Goal: Transaction & Acquisition: Download file/media

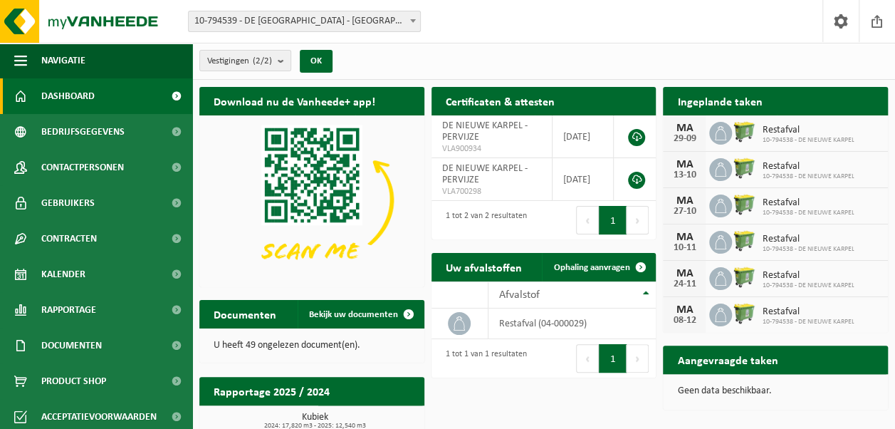
click at [489, 20] on div "Vestiging: 10-794539 - DE NIEUWE KARPEL - DESTELBERGEN 10-794538 - DE NIEUWE KA…" at bounding box center [447, 21] width 895 height 43
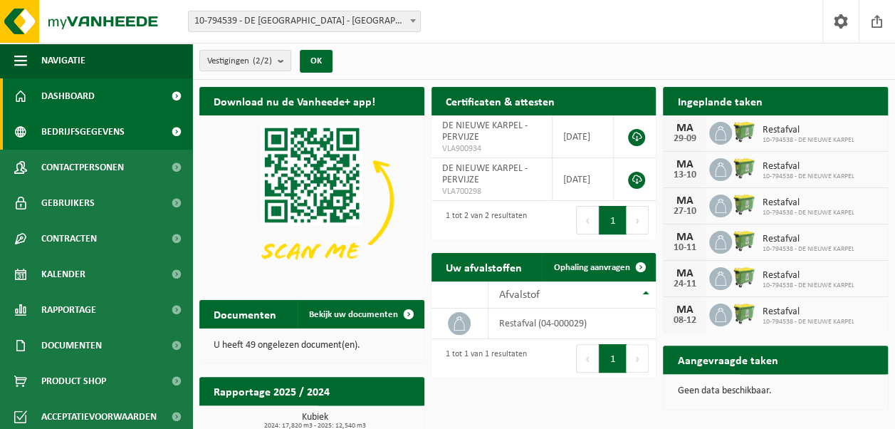
click at [118, 129] on span "Bedrijfsgegevens" at bounding box center [82, 132] width 83 height 36
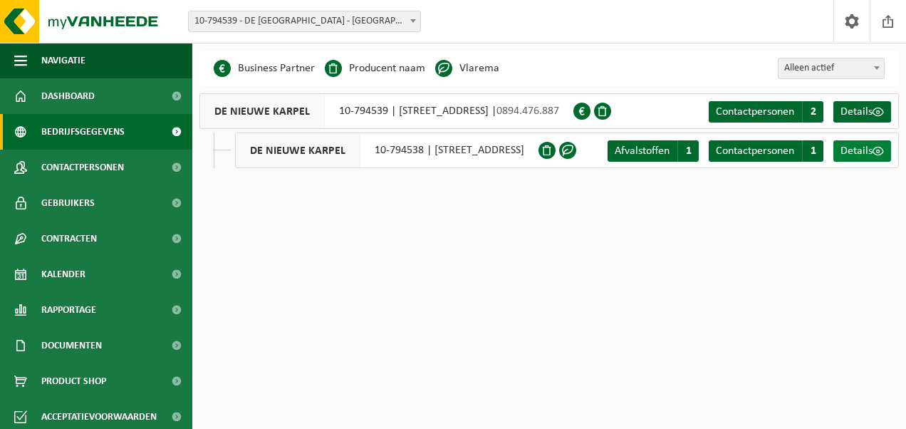
click at [851, 151] on span "Details" at bounding box center [857, 150] width 32 height 11
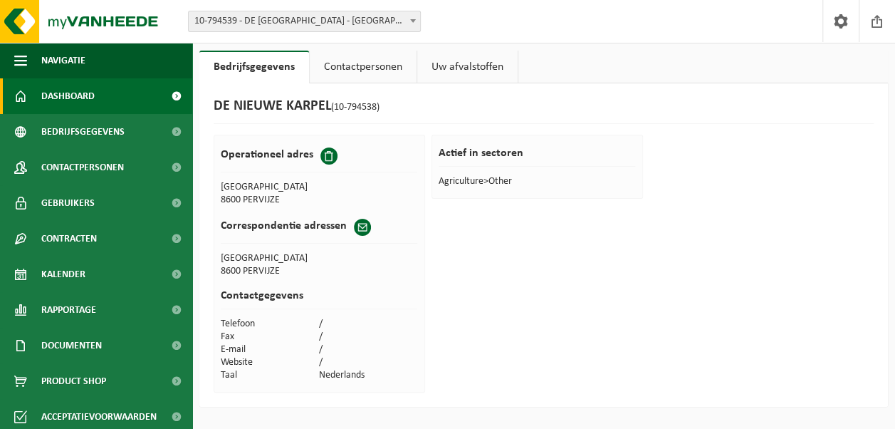
click at [81, 98] on span "Dashboard" at bounding box center [67, 96] width 53 height 36
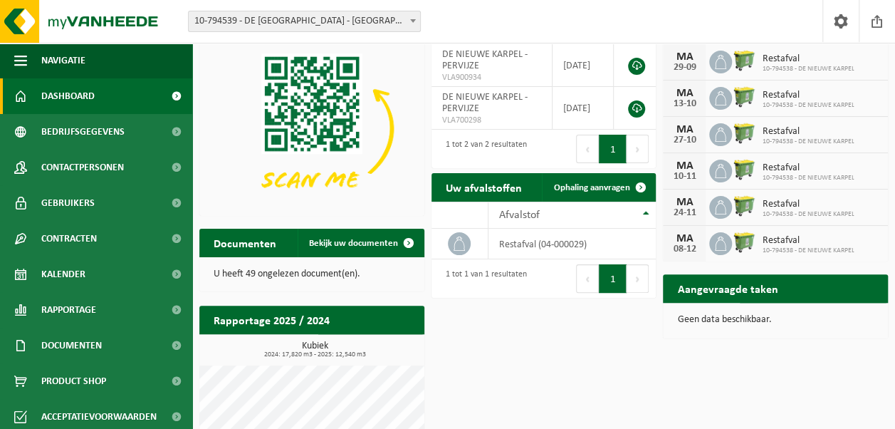
scroll to position [108, 0]
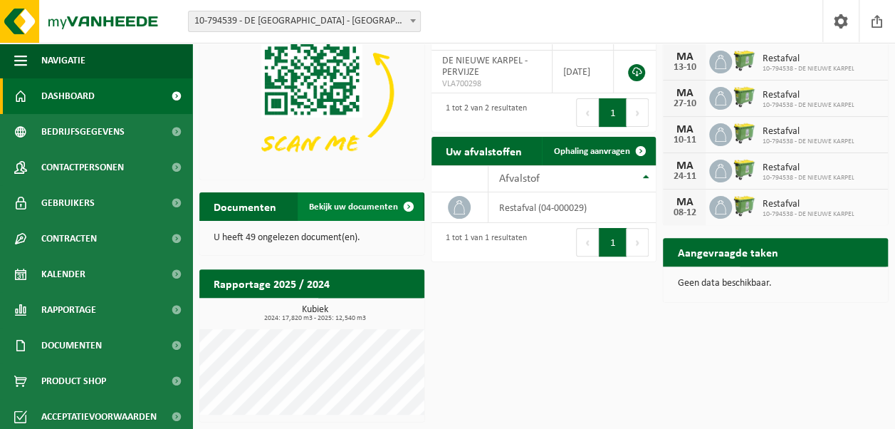
click at [382, 209] on span "Bekijk uw documenten" at bounding box center [353, 206] width 89 height 9
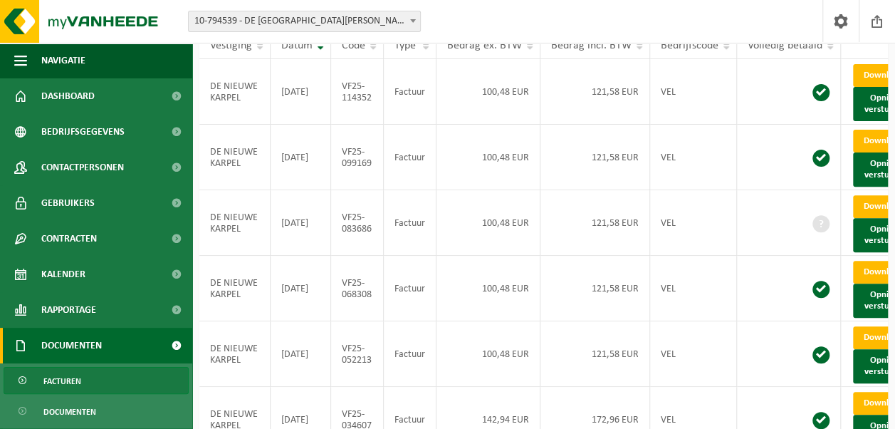
scroll to position [144, 0]
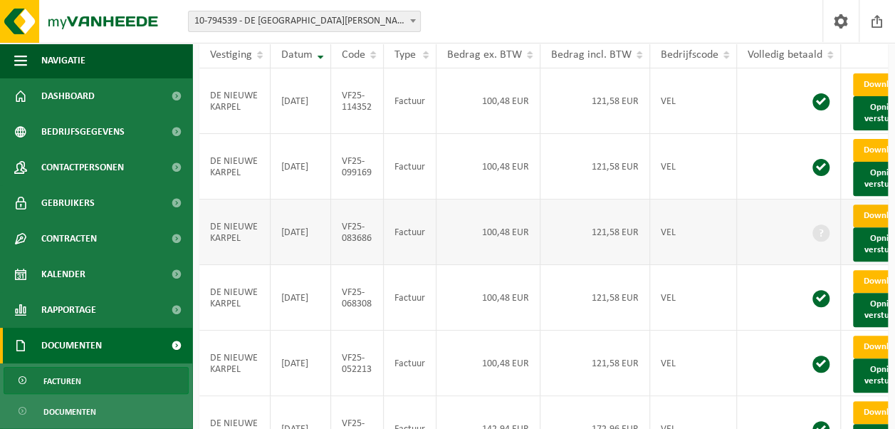
click at [879, 227] on link "Download" at bounding box center [888, 215] width 70 height 23
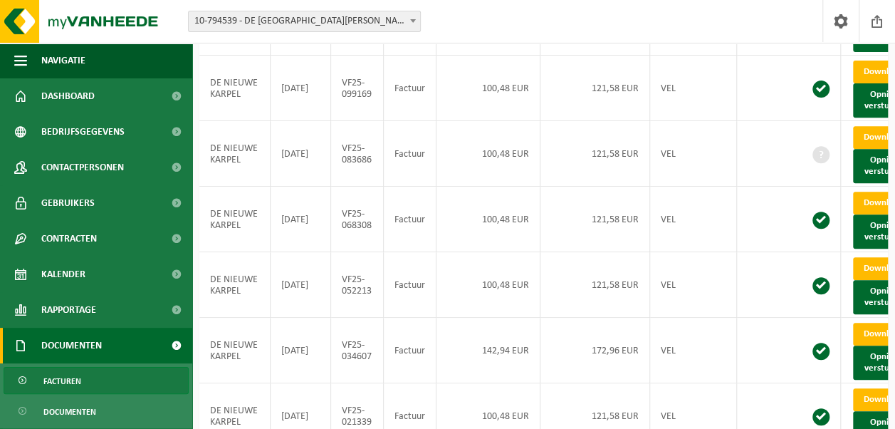
scroll to position [221, 0]
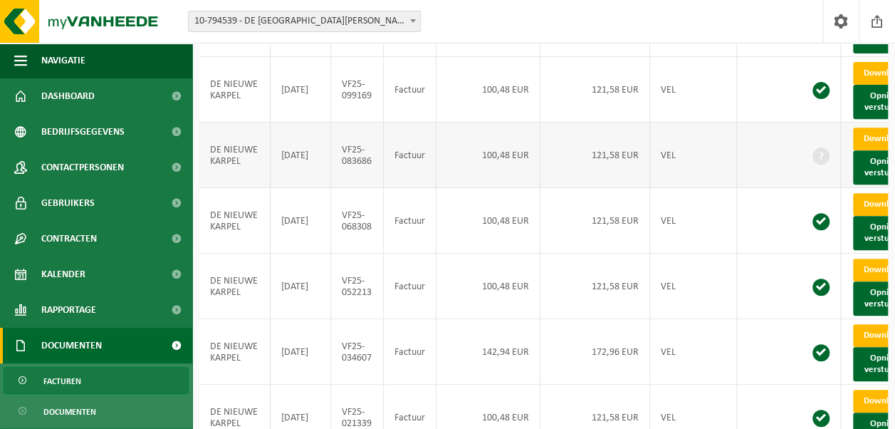
click at [815, 165] on span at bounding box center [821, 155] width 17 height 17
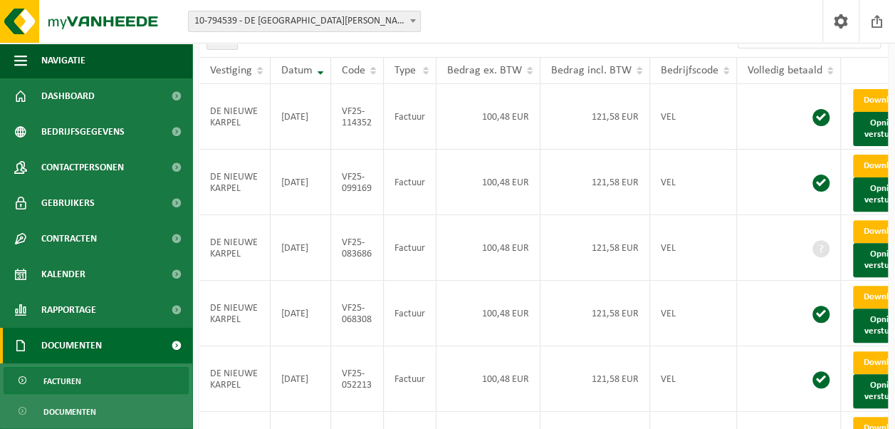
scroll to position [130, 0]
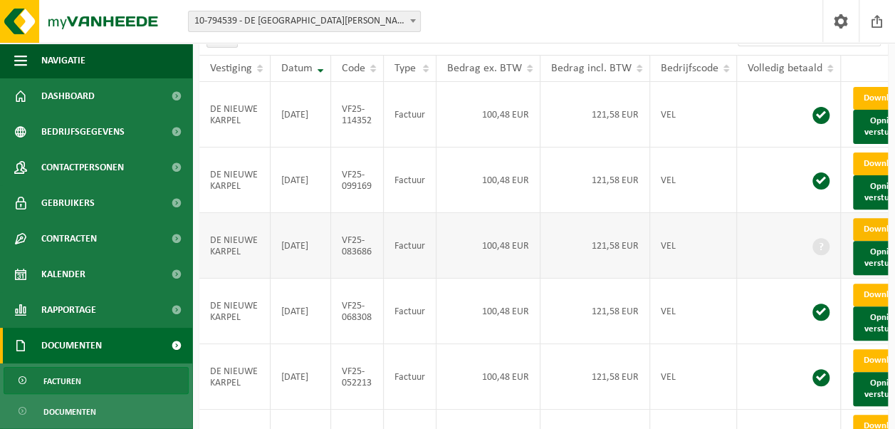
click at [903, 234] on span at bounding box center [907, 228] width 9 height 9
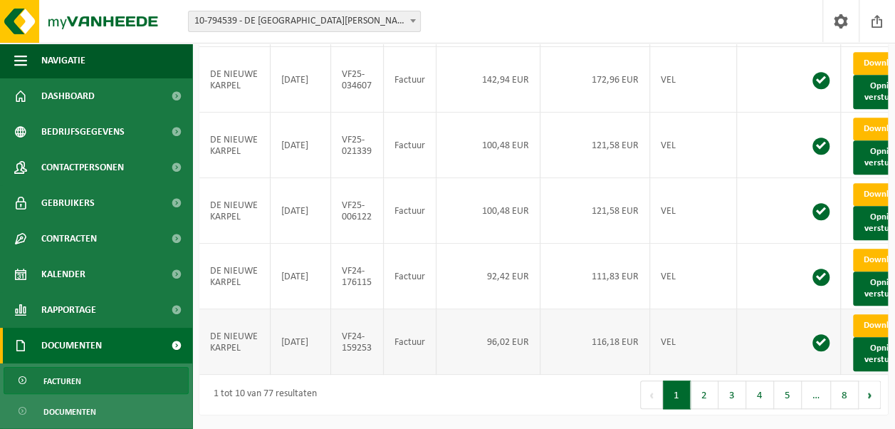
scroll to position [617, 0]
click at [714, 395] on button "2" at bounding box center [705, 394] width 28 height 28
click at [732, 392] on button "3" at bounding box center [733, 394] width 28 height 28
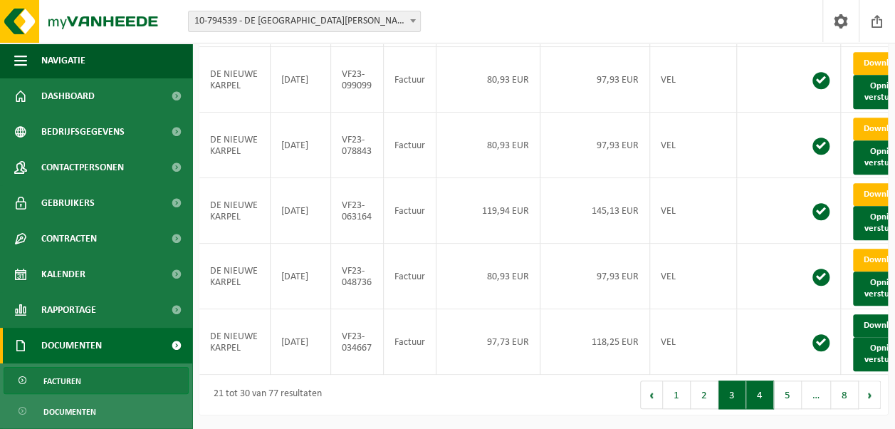
click at [764, 403] on button "4" at bounding box center [760, 394] width 28 height 28
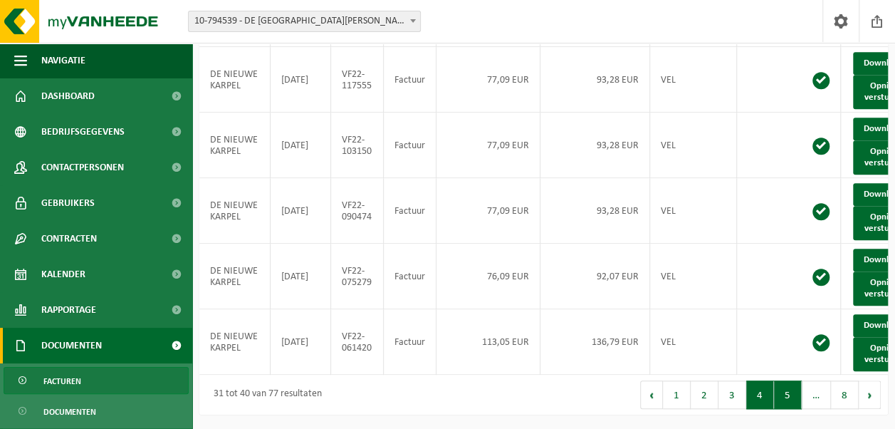
click at [786, 398] on button "5" at bounding box center [788, 394] width 28 height 28
click at [793, 397] on button "6" at bounding box center [790, 394] width 28 height 28
click at [823, 403] on button "7" at bounding box center [817, 394] width 28 height 28
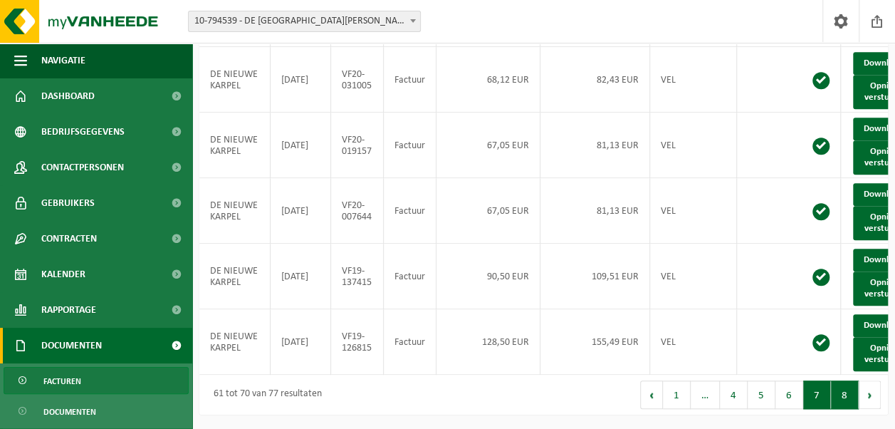
click at [845, 393] on button "8" at bounding box center [845, 394] width 28 height 28
click at [675, 397] on button "1" at bounding box center [677, 394] width 28 height 28
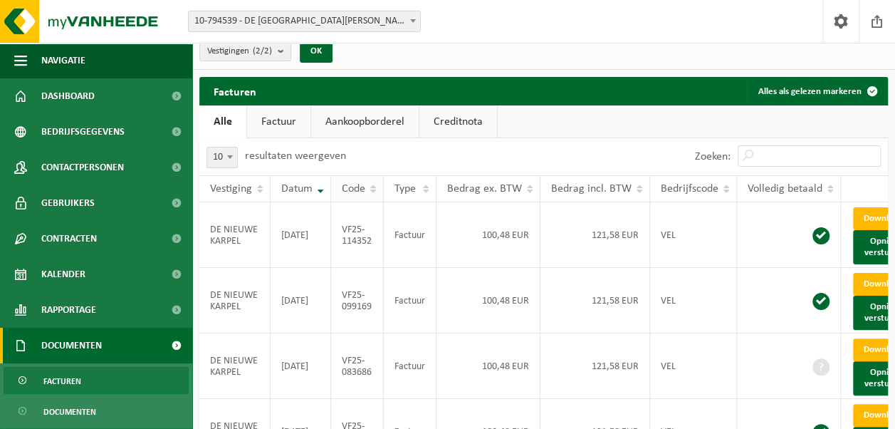
scroll to position [0, 0]
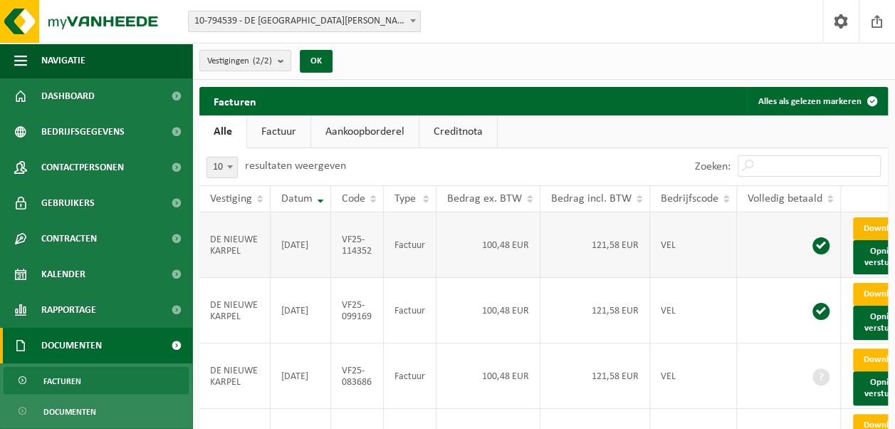
click at [873, 236] on link "Download" at bounding box center [888, 228] width 70 height 23
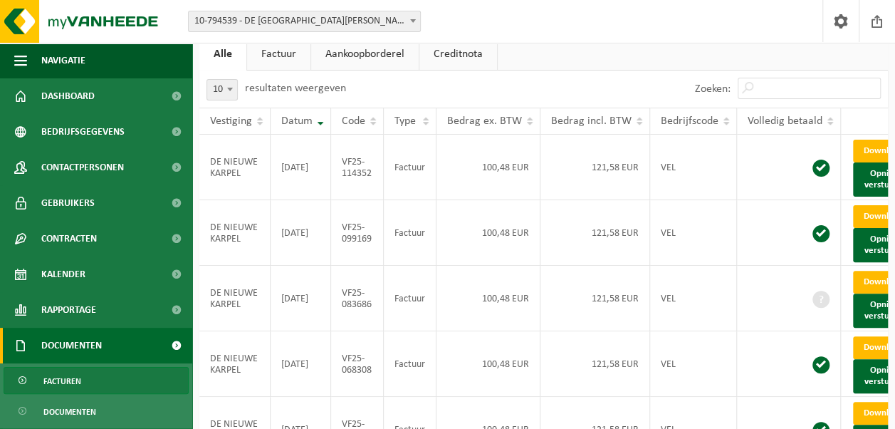
scroll to position [87, 0]
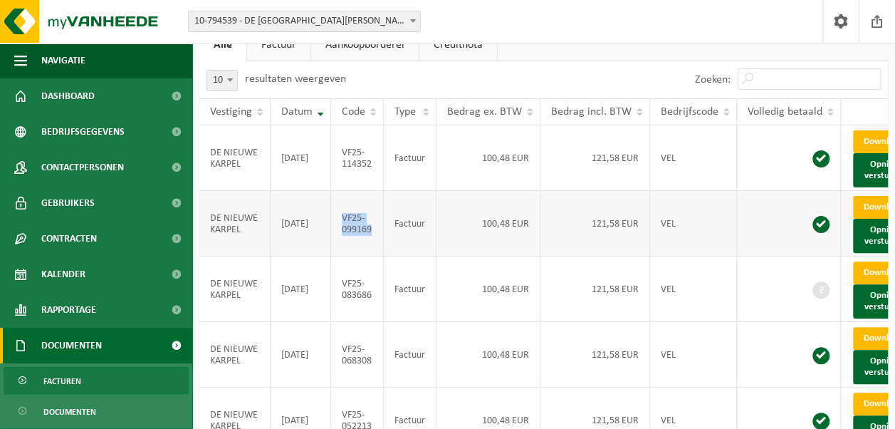
drag, startPoint x: 342, startPoint y: 237, endPoint x: 379, endPoint y: 249, distance: 38.8
click at [379, 249] on td "VF25-099169" at bounding box center [357, 224] width 53 height 66
copy td "VF25-099169"
click at [429, 256] on td "Factuur" at bounding box center [410, 224] width 53 height 66
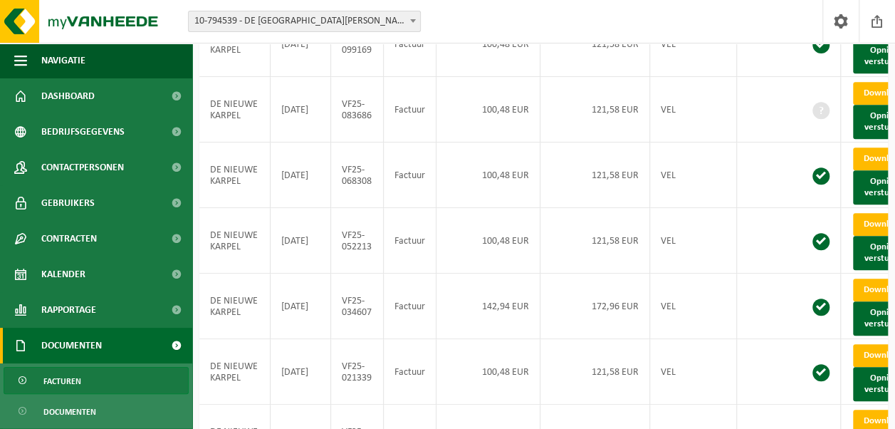
scroll to position [276, 0]
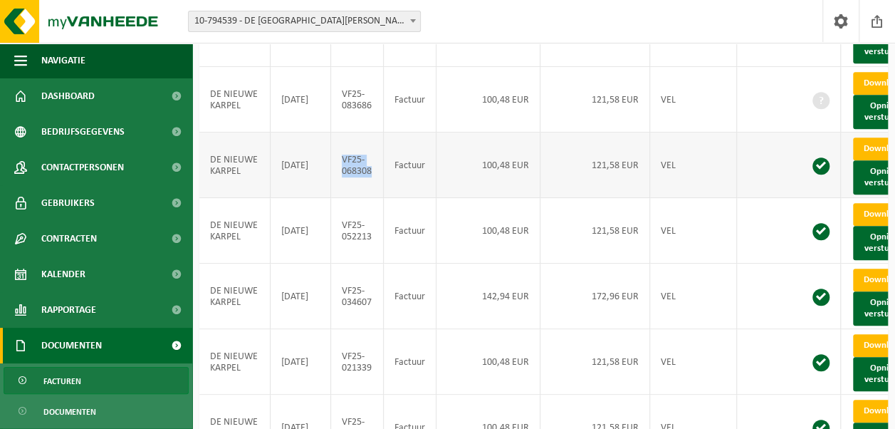
drag, startPoint x: 335, startPoint y: 197, endPoint x: 370, endPoint y: 209, distance: 37.6
click at [370, 198] on td "VF25-068308" at bounding box center [357, 165] width 53 height 66
copy td "VF25-068308"
drag, startPoint x: 338, startPoint y: 273, endPoint x: 373, endPoint y: 288, distance: 38.6
click at [373, 264] on td "VF25-052213" at bounding box center [357, 231] width 53 height 66
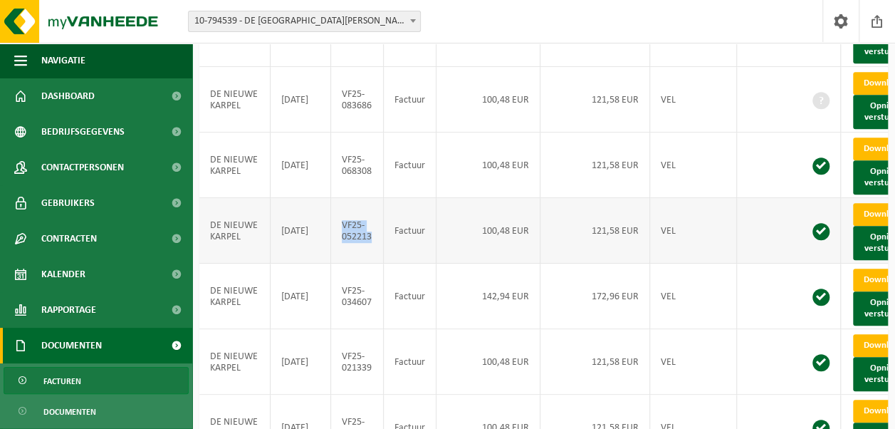
copy td "VF25-052213"
drag, startPoint x: 338, startPoint y: 353, endPoint x: 380, endPoint y: 363, distance: 44.1
click at [380, 329] on td "VF25-034607" at bounding box center [357, 297] width 53 height 66
copy td "VF25-034607"
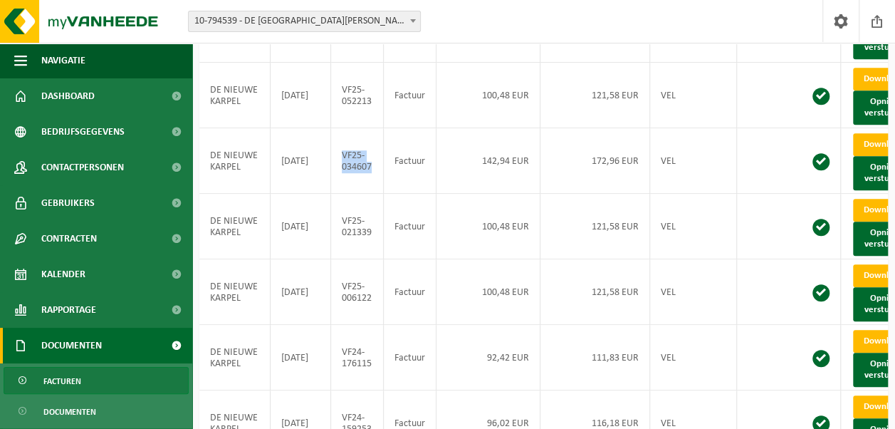
scroll to position [422, 0]
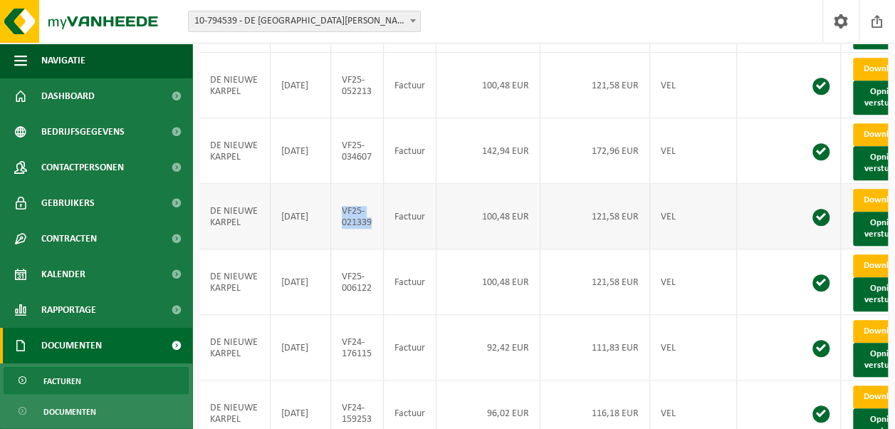
drag, startPoint x: 349, startPoint y: 282, endPoint x: 370, endPoint y: 294, distance: 24.6
click at [370, 249] on td "VF25-021339" at bounding box center [357, 217] width 53 height 66
copy td "VF25-021339"
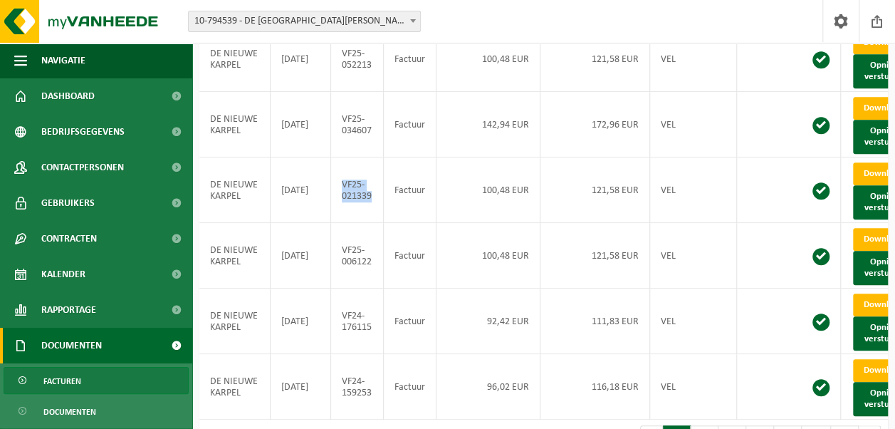
scroll to position [564, 0]
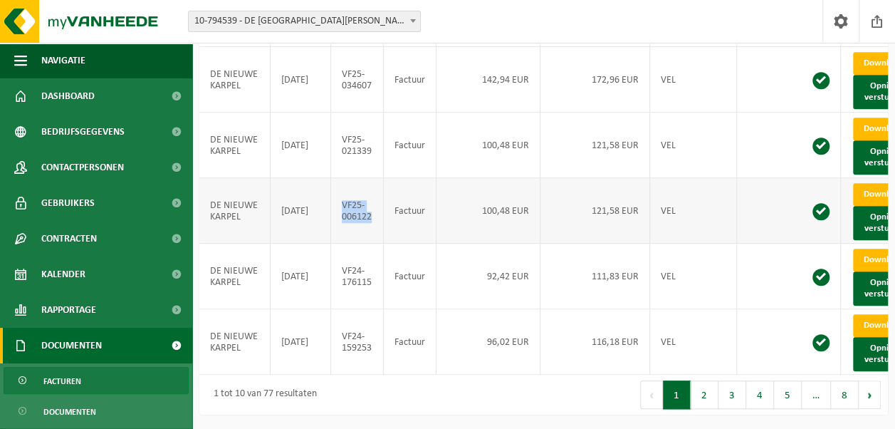
drag, startPoint x: 340, startPoint y: 217, endPoint x: 376, endPoint y: 233, distance: 39.9
click at [376, 233] on td "VF25-006122" at bounding box center [357, 211] width 53 height 66
copy td "VF25-006122"
drag, startPoint x: 343, startPoint y: 296, endPoint x: 368, endPoint y: 303, distance: 25.5
click at [368, 303] on td "VF24-176115" at bounding box center [357, 277] width 53 height 66
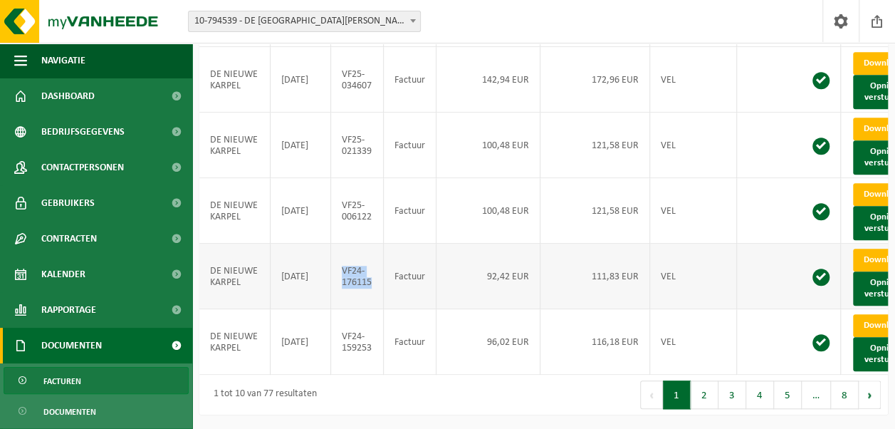
click at [369, 304] on td "VF24-176115" at bounding box center [357, 277] width 53 height 66
copy td "VF24-176115"
drag, startPoint x: 342, startPoint y: 370, endPoint x: 370, endPoint y: 384, distance: 31.5
click at [370, 375] on td "VF24-159253" at bounding box center [357, 342] width 53 height 66
copy td "VF24-159253"
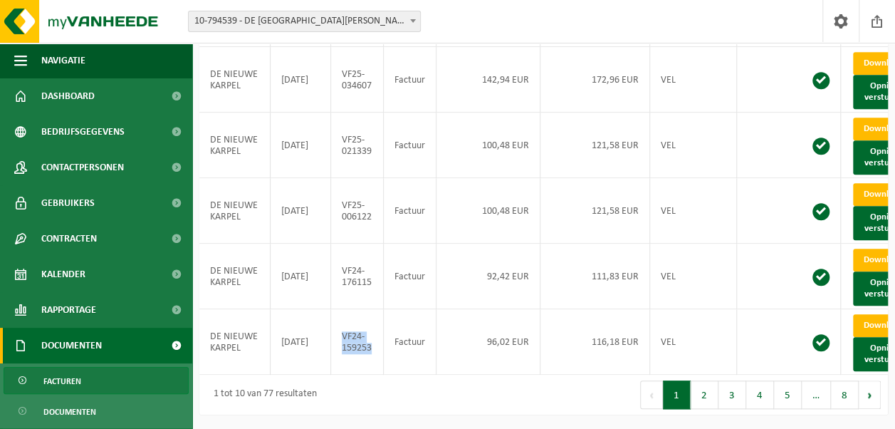
scroll to position [0, 0]
